Goal: Information Seeking & Learning: Learn about a topic

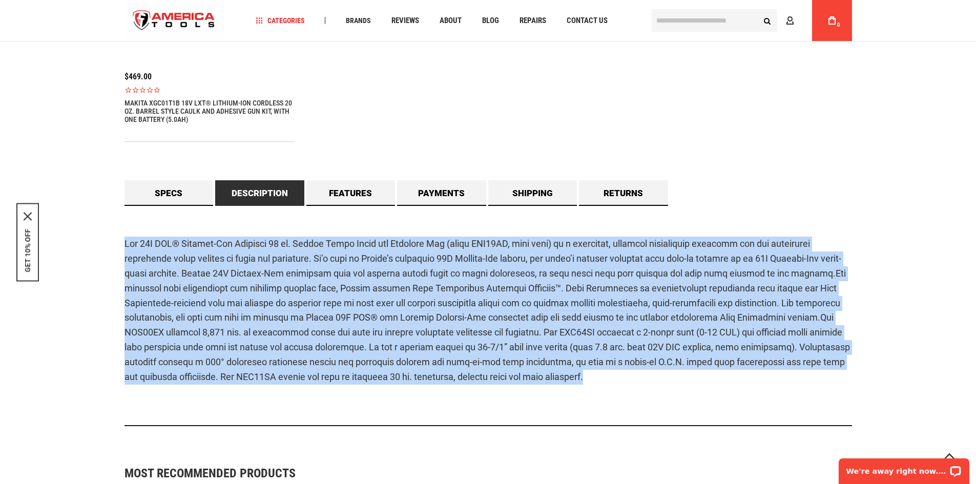
scroll to position [820, 0]
click at [341, 189] on link "Features" at bounding box center [350, 193] width 89 height 26
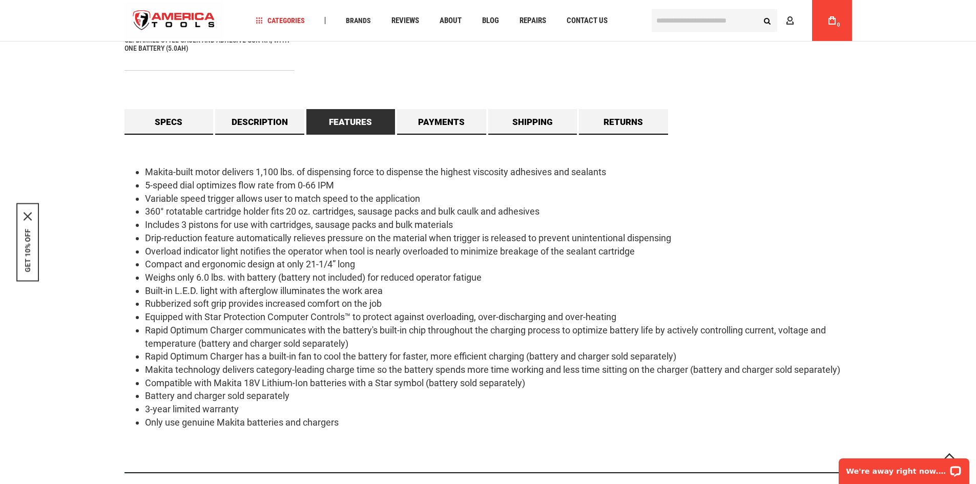
scroll to position [973, 0]
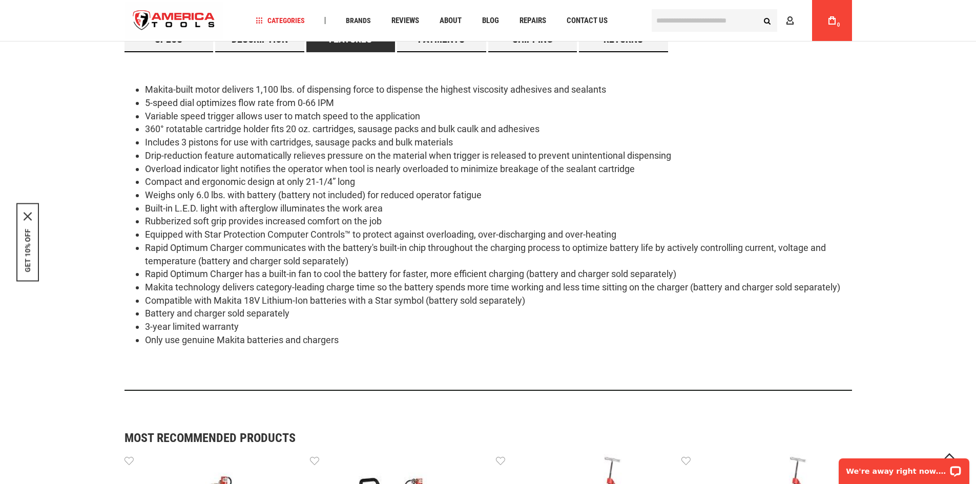
drag, startPoint x: 145, startPoint y: 89, endPoint x: 363, endPoint y: 337, distance: 329.5
click at [363, 337] on ul "Makita-built motor delivers 1,100 lbs. of dispensing force to dispense the high…" at bounding box center [487, 214] width 727 height 263
copy ul "Loremi-dolor sitam consecte 9,736 adi. el seddoeiusm tempo in utlabore etd magn…"
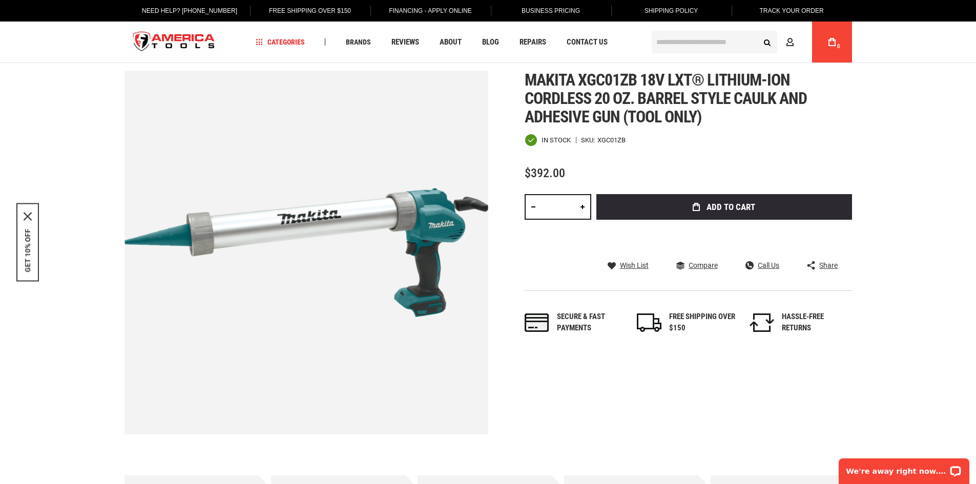
scroll to position [0, 0]
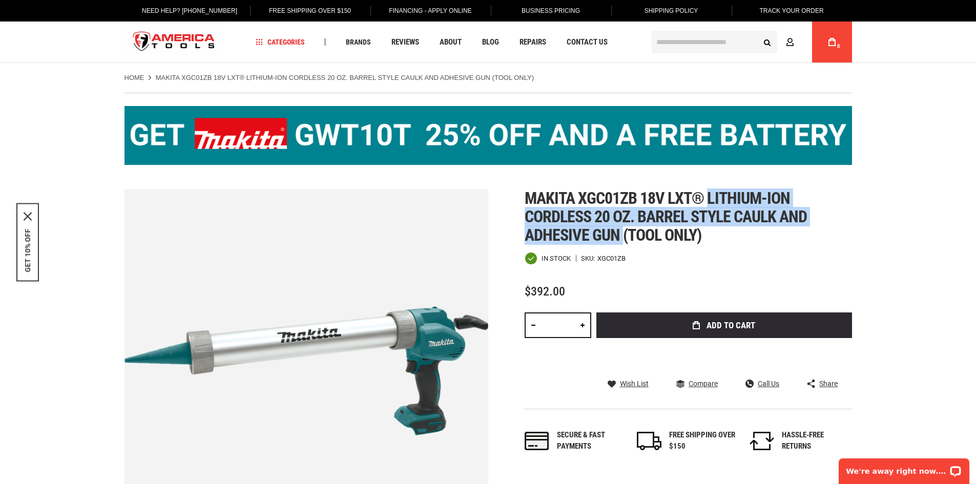
drag, startPoint x: 710, startPoint y: 197, endPoint x: 621, endPoint y: 238, distance: 98.1
click at [621, 238] on span "Makita xgc01zb 18v lxt® lithium-ion cordless 20 oz. barrel style caulk and adhe…" at bounding box center [666, 216] width 283 height 56
copy span "lithium-ion cordless 20 oz. barrel style caulk and adhesive gun"
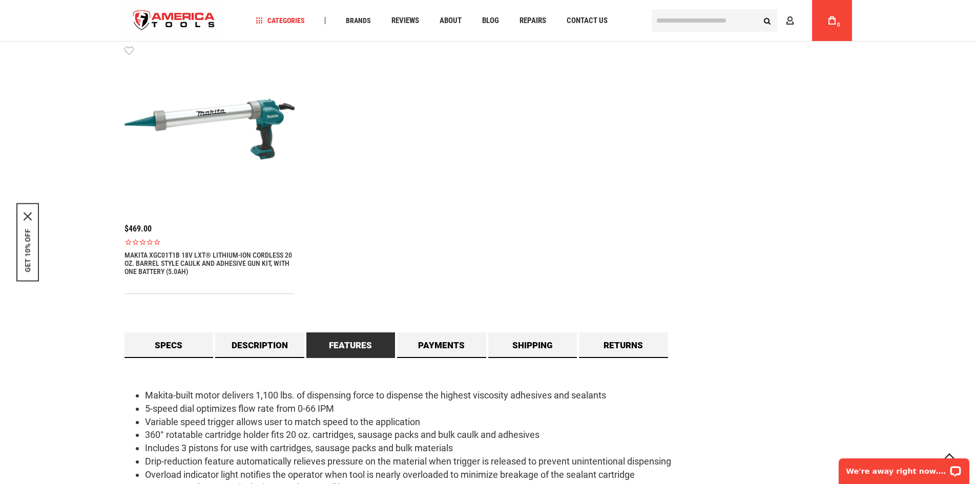
scroll to position [768, 0]
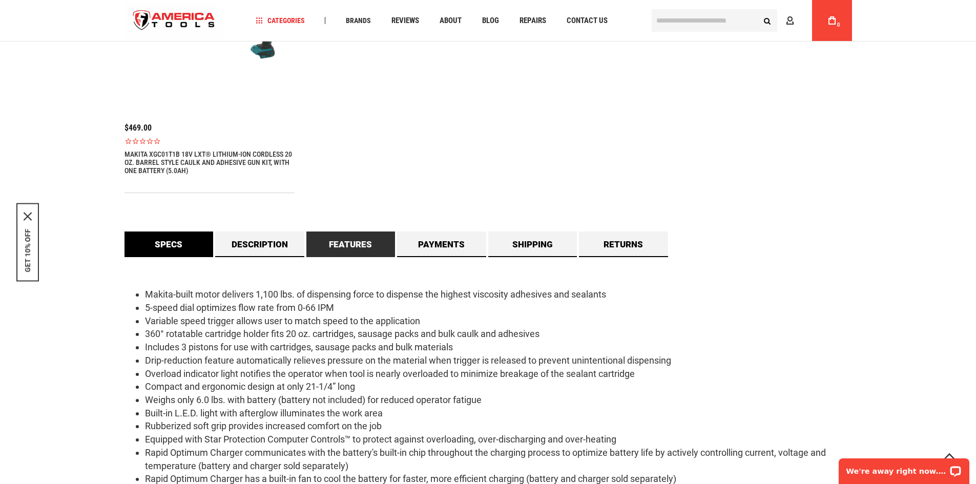
click at [194, 254] on link "Specs" at bounding box center [168, 245] width 89 height 26
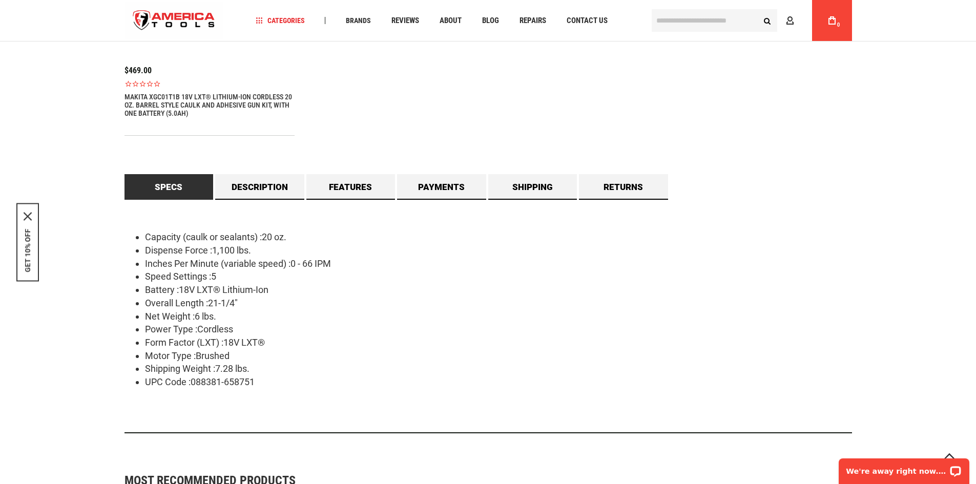
scroll to position [871, 0]
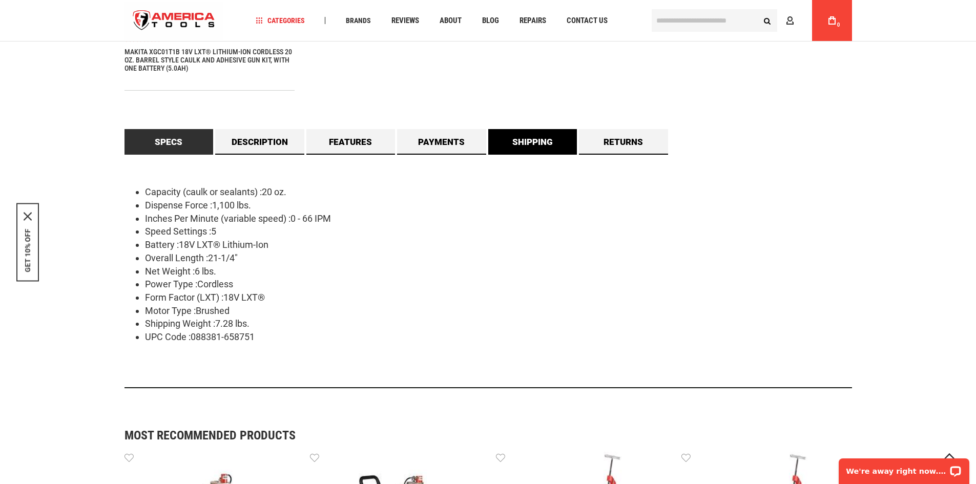
click at [536, 139] on link "Shipping" at bounding box center [532, 142] width 89 height 26
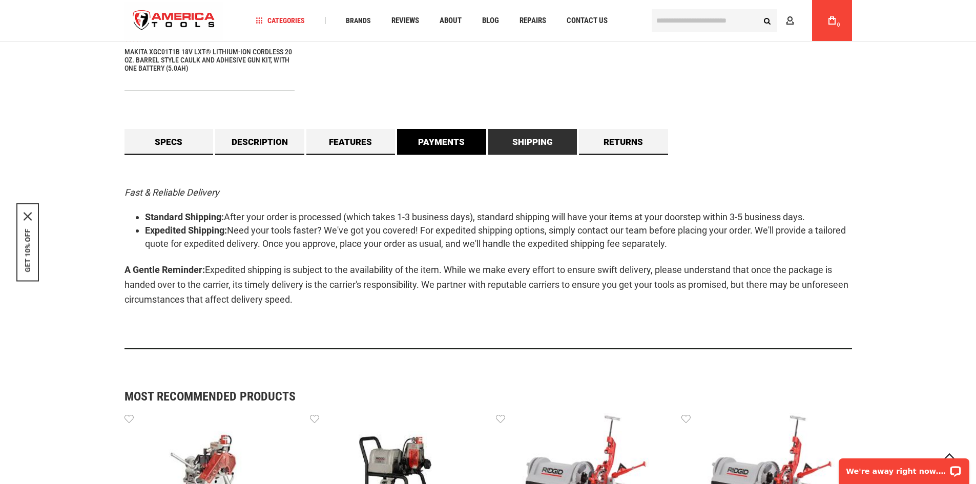
click at [454, 140] on link "Payments" at bounding box center [441, 142] width 89 height 26
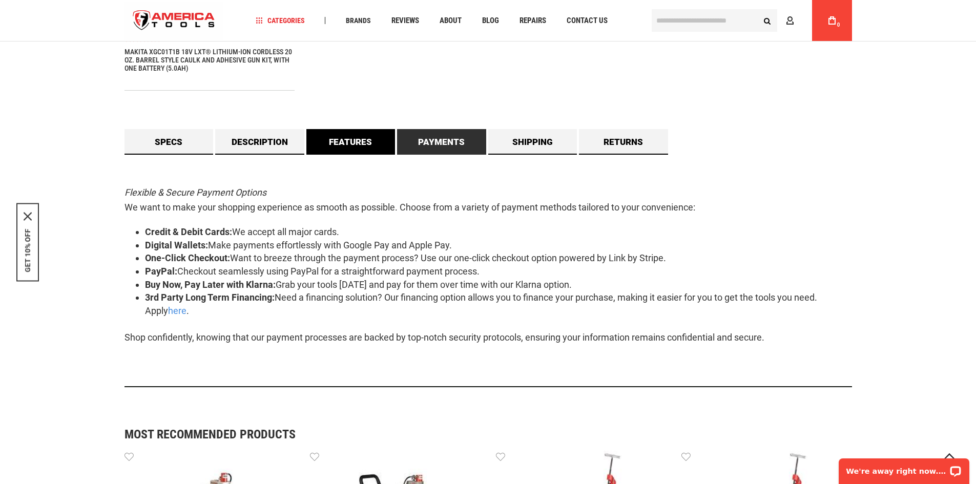
drag, startPoint x: 318, startPoint y: 140, endPoint x: 325, endPoint y: 140, distance: 7.7
click at [318, 140] on link "Features" at bounding box center [350, 142] width 89 height 26
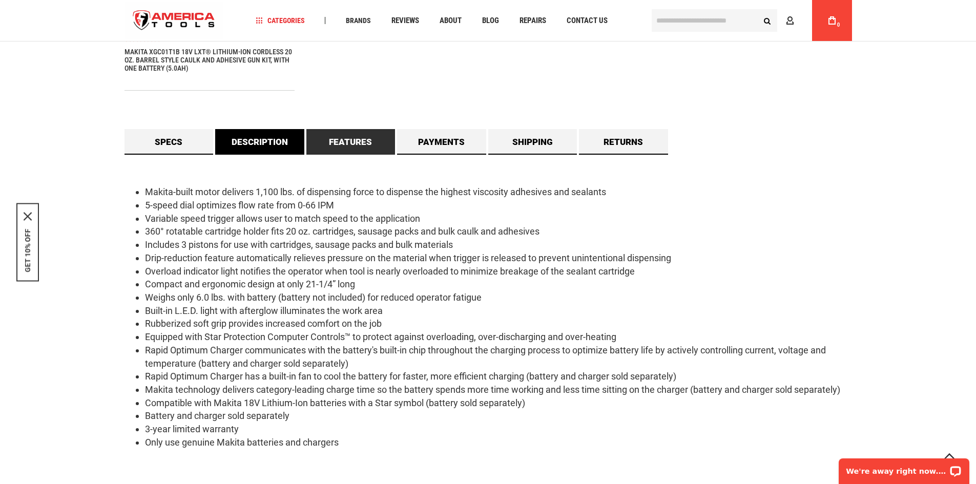
click at [279, 136] on link "Description" at bounding box center [259, 142] width 89 height 26
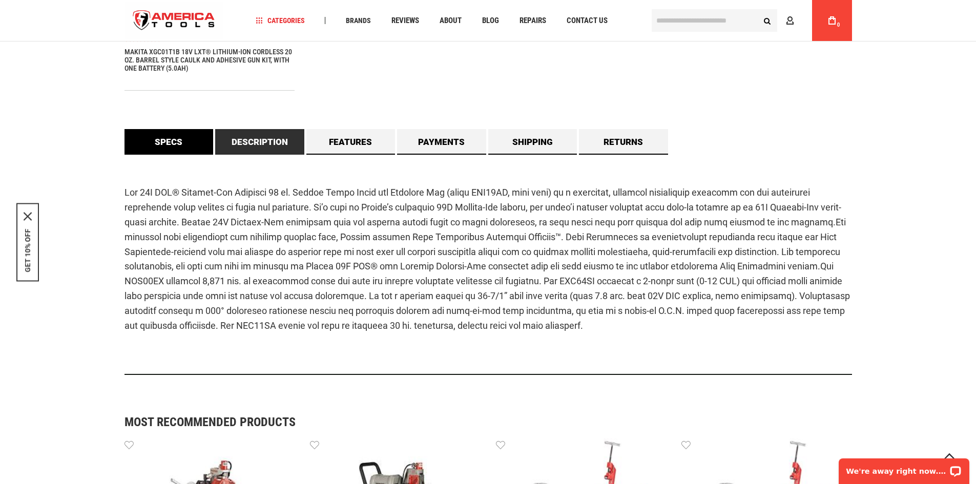
click at [197, 143] on link "Specs" at bounding box center [168, 142] width 89 height 26
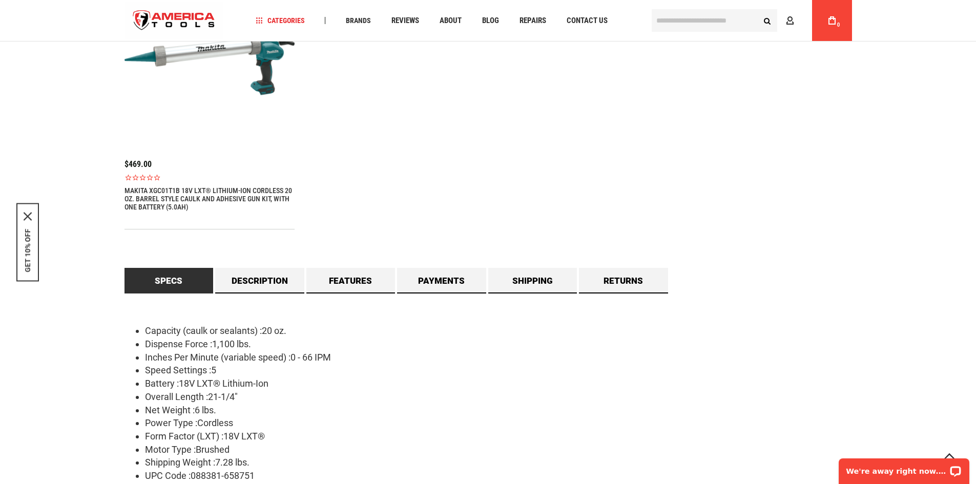
scroll to position [820, 0]
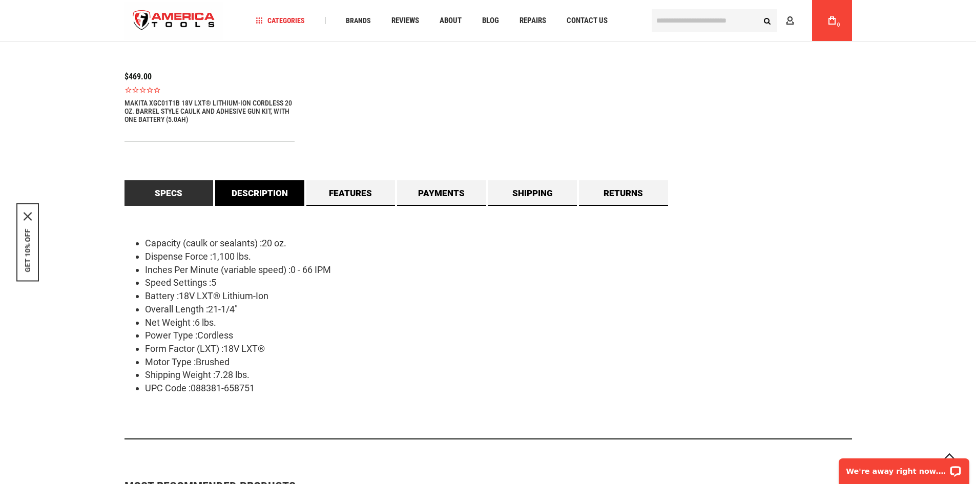
click at [249, 197] on link "Description" at bounding box center [259, 193] width 89 height 26
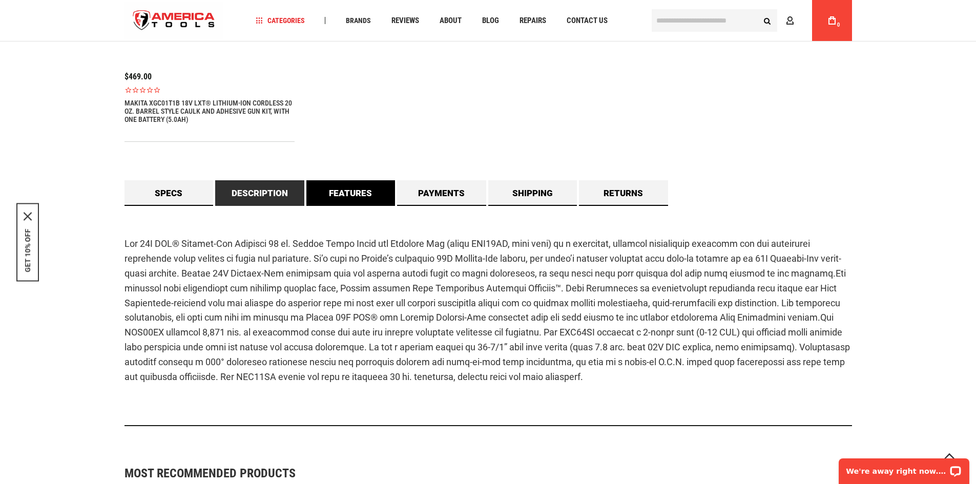
click at [343, 196] on link "Features" at bounding box center [350, 193] width 89 height 26
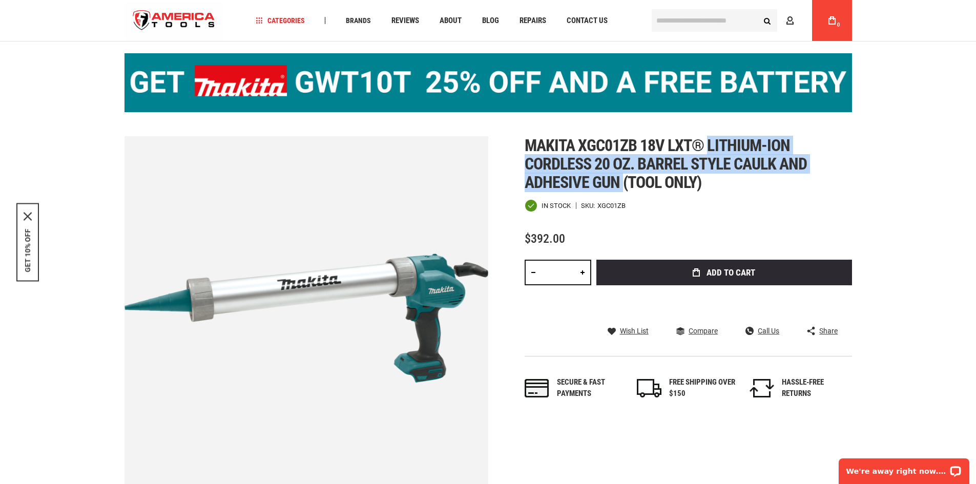
scroll to position [0, 0]
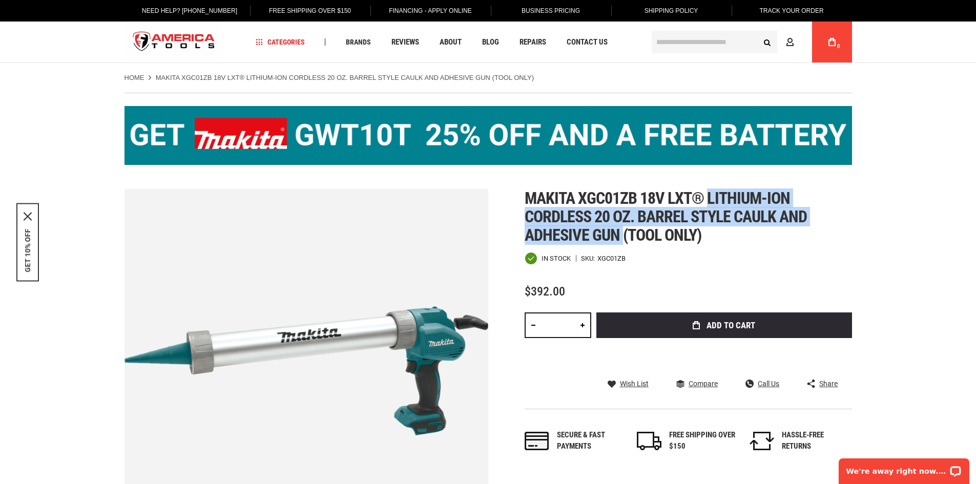
click at [717, 219] on span "Makita xgc01zb 18v lxt® lithium-ion cordless 20 oz. barrel style caulk and adhe…" at bounding box center [666, 216] width 283 height 56
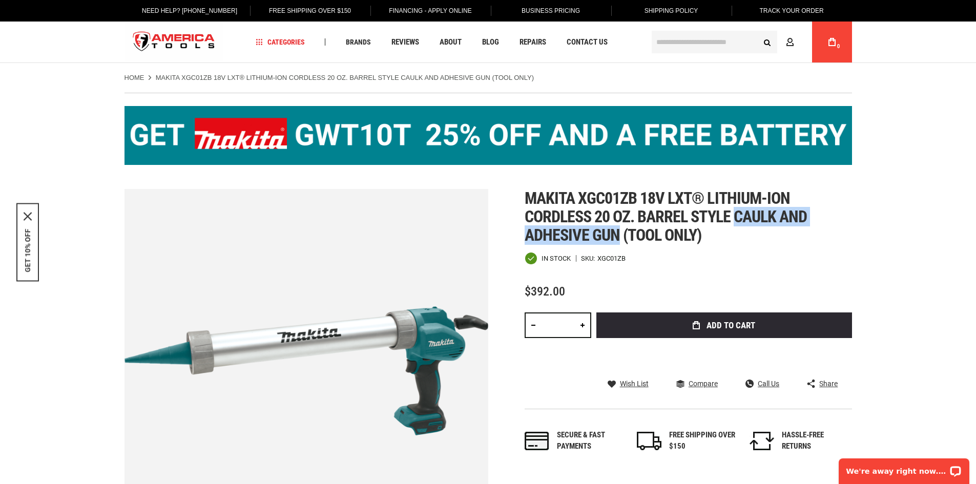
drag, startPoint x: 738, startPoint y: 216, endPoint x: 620, endPoint y: 242, distance: 121.2
click at [620, 242] on span "Makita xgc01zb 18v lxt® lithium-ion cordless 20 oz. barrel style caulk and adhe…" at bounding box center [666, 216] width 283 height 56
copy span "caulk and adhesive gun"
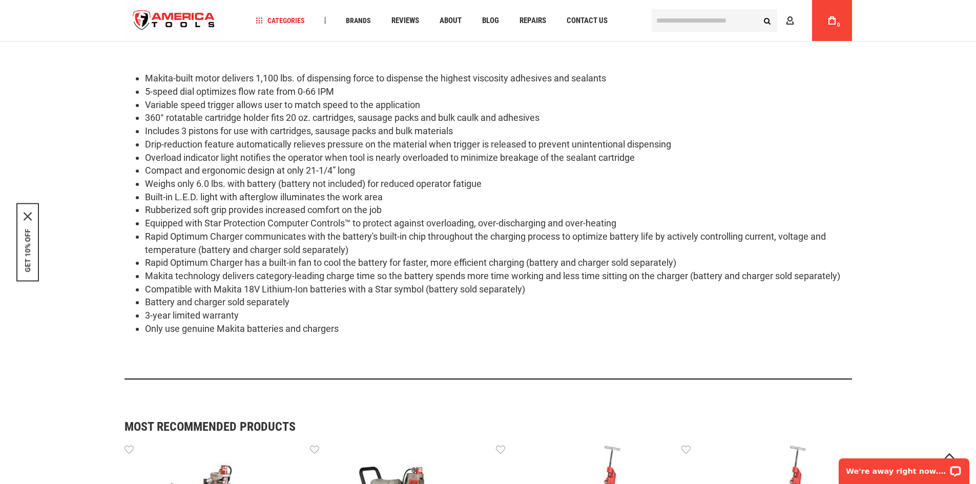
scroll to position [820, 0]
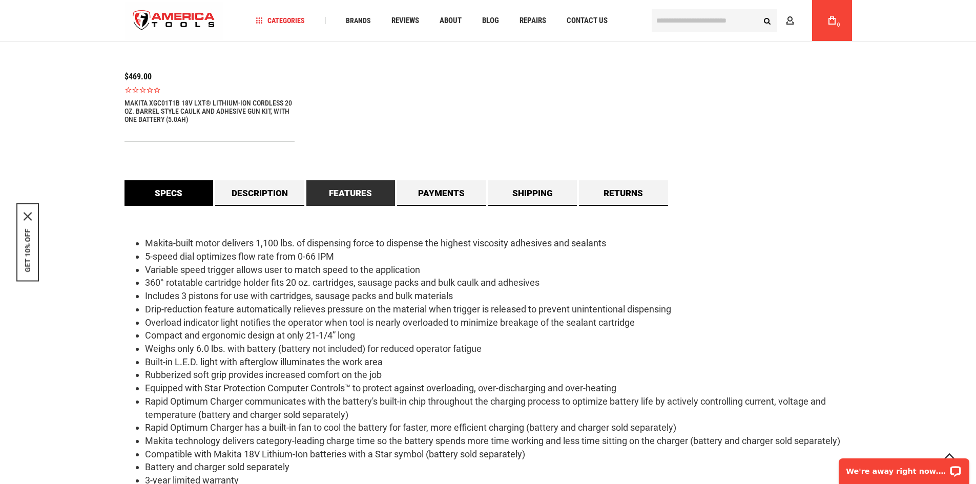
click at [183, 195] on link "Specs" at bounding box center [168, 193] width 89 height 26
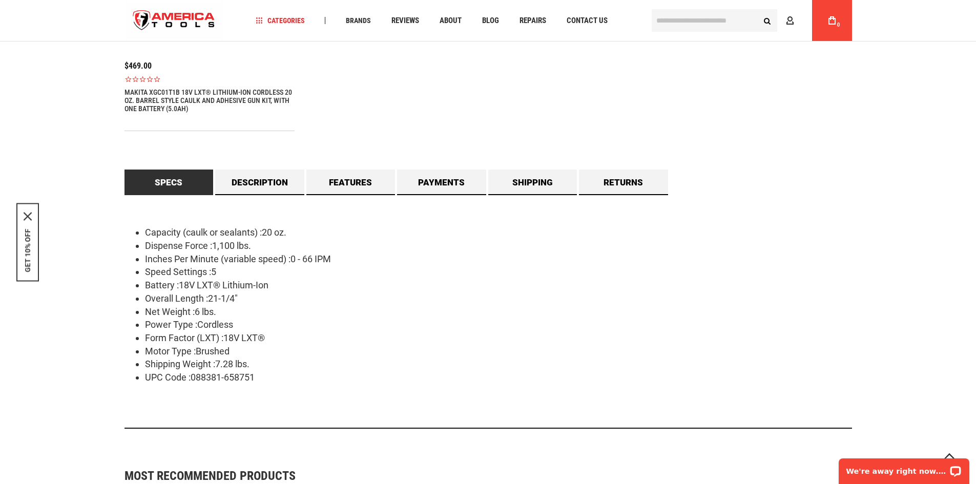
scroll to position [746, 0]
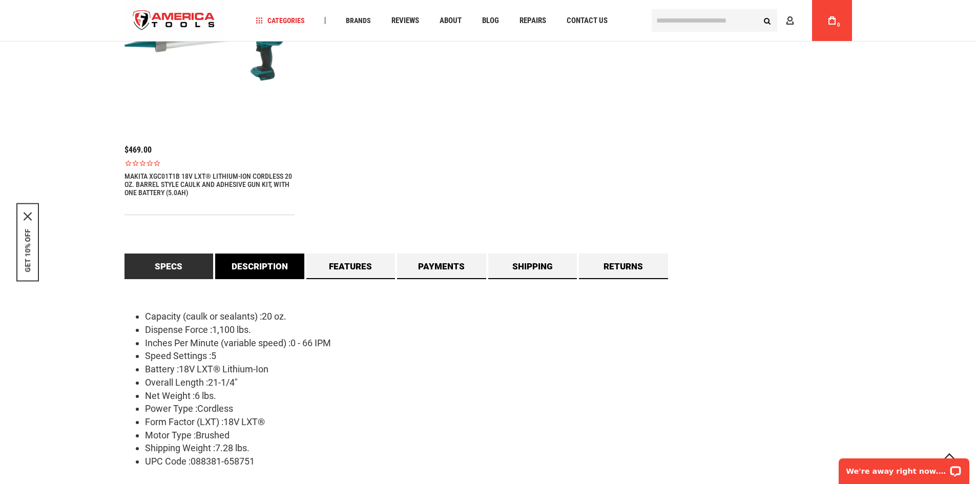
click at [272, 269] on link "Description" at bounding box center [259, 267] width 89 height 26
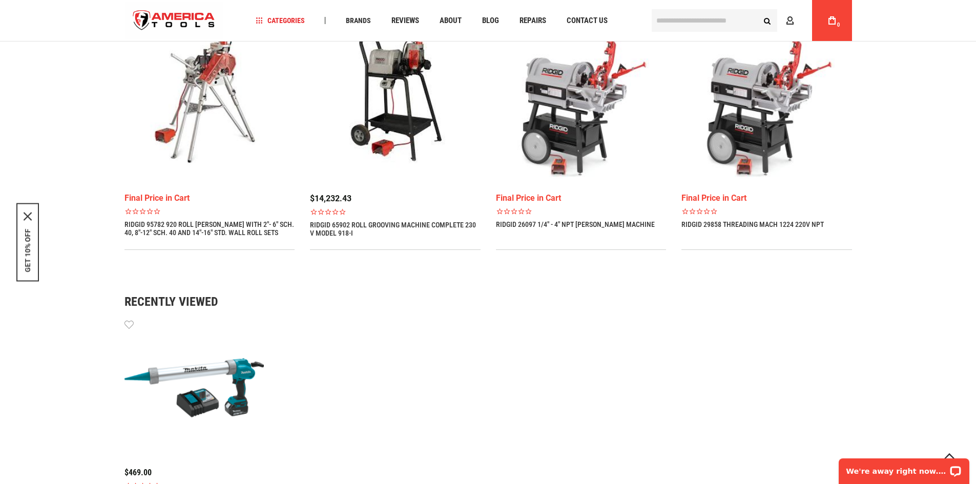
scroll to position [852, 0]
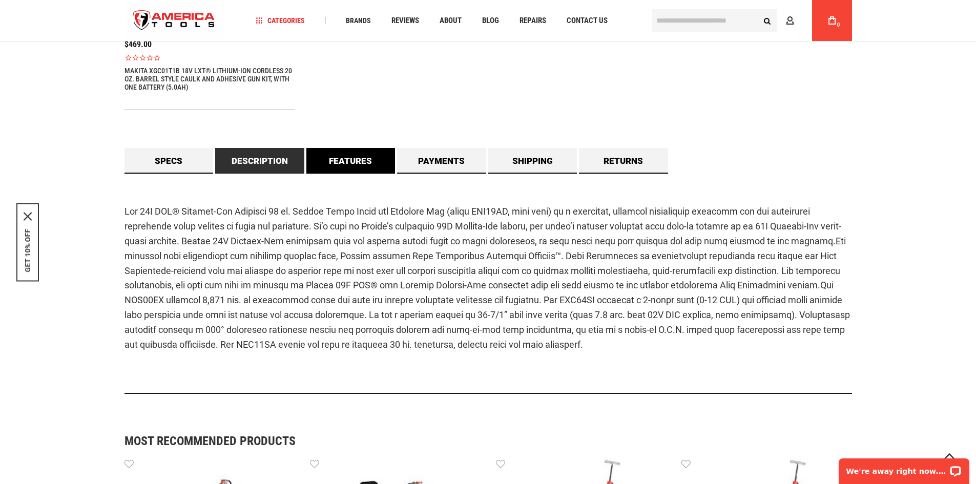
click at [346, 156] on link "Features" at bounding box center [350, 161] width 89 height 26
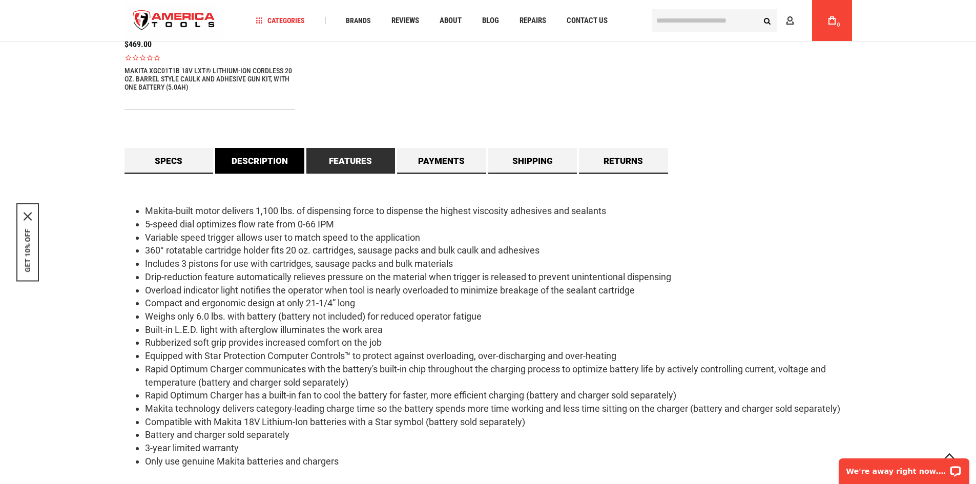
click at [274, 157] on link "Description" at bounding box center [259, 161] width 89 height 26
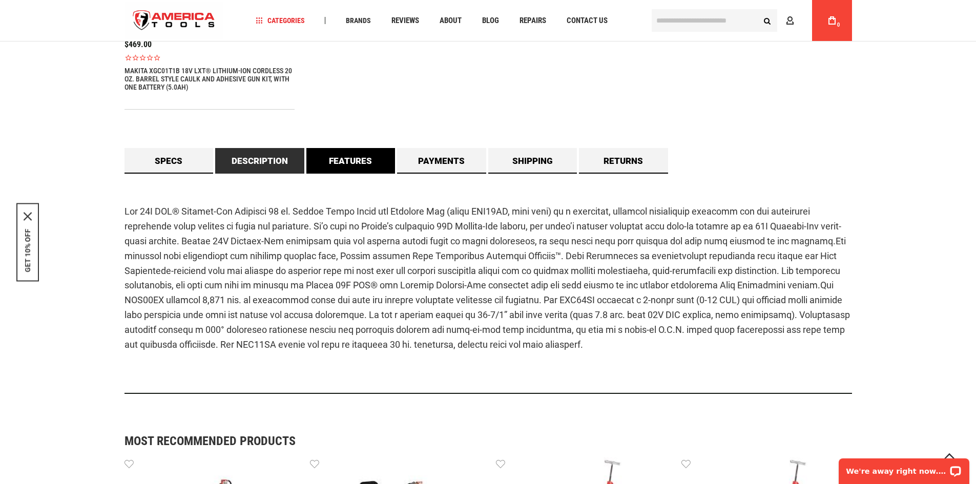
click at [338, 151] on link "Features" at bounding box center [350, 161] width 89 height 26
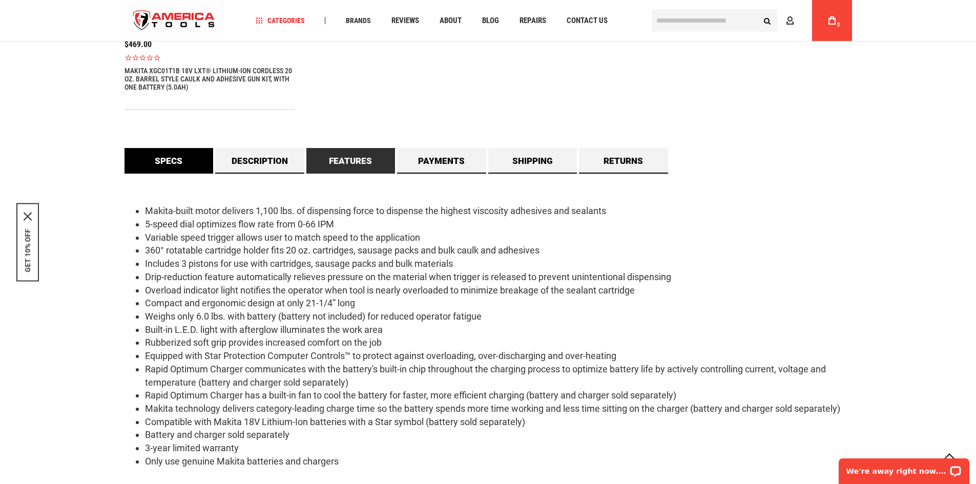
click at [194, 166] on link "Specs" at bounding box center [168, 161] width 89 height 26
